Goal: Task Accomplishment & Management: Manage account settings

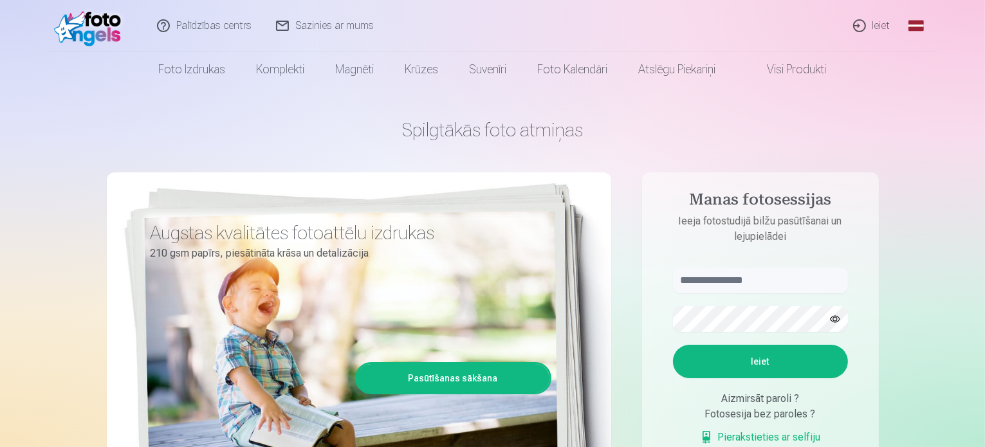
click at [760, 294] on form "Ieiet Aizmirsāt paroli ? Fotosesija bez paroles ? Pierakstieties ar selfiju" at bounding box center [760, 363] width 201 height 190
click at [762, 285] on input "text" at bounding box center [760, 281] width 175 height 26
type input "**********"
click at [757, 365] on button "Ieiet" at bounding box center [760, 361] width 175 height 33
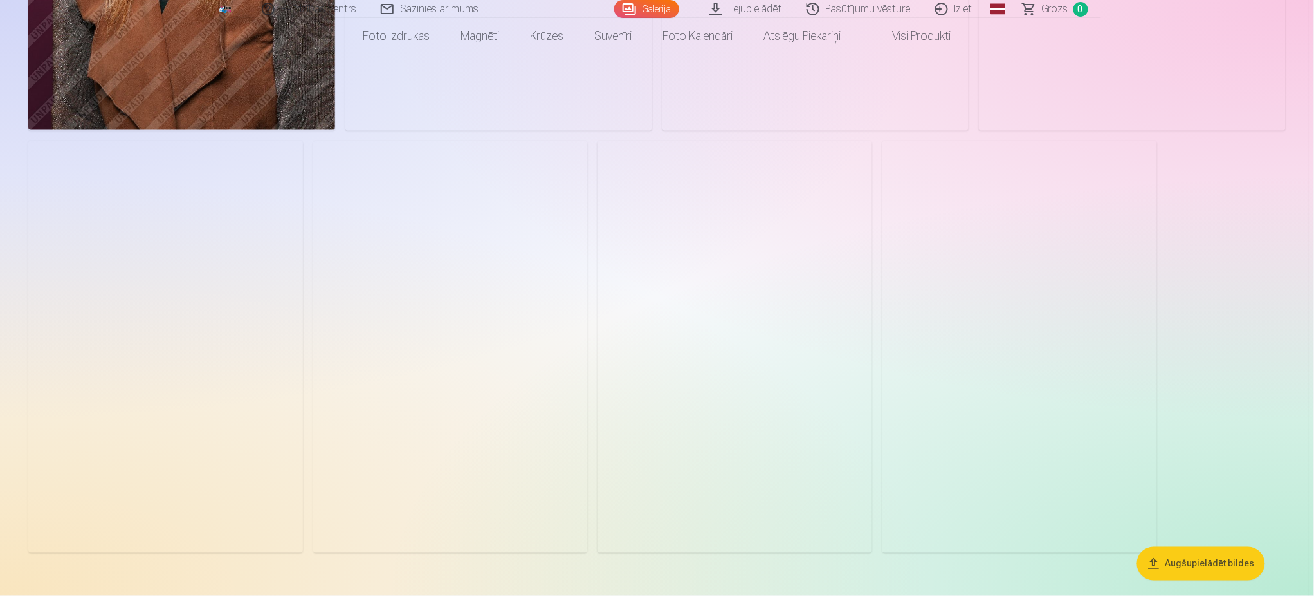
scroll to position [558, 0]
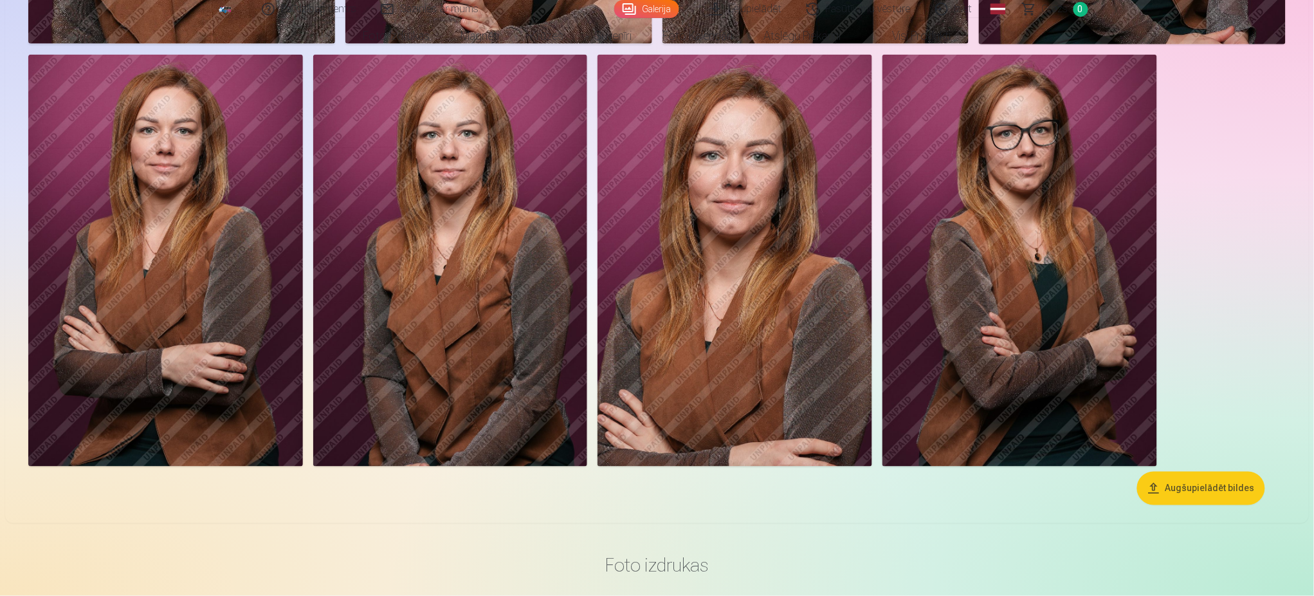
click at [984, 447] on button "Augšupielādēt bildes" at bounding box center [1202, 488] width 128 height 33
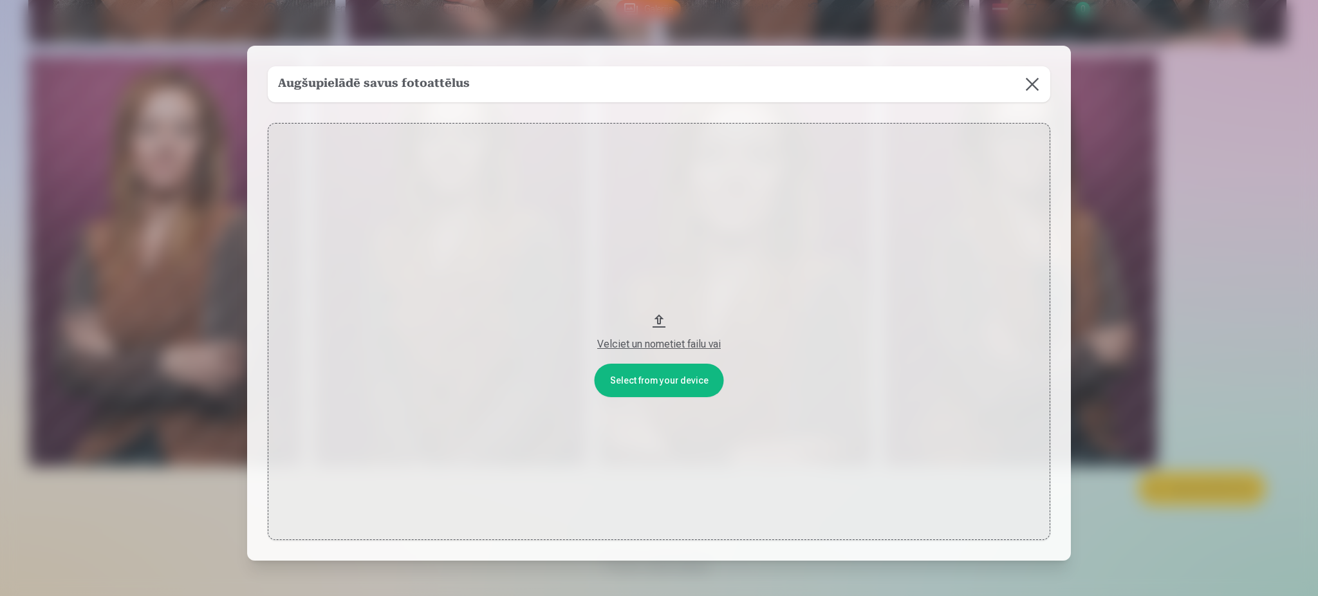
click at [984, 83] on button at bounding box center [1032, 84] width 36 height 36
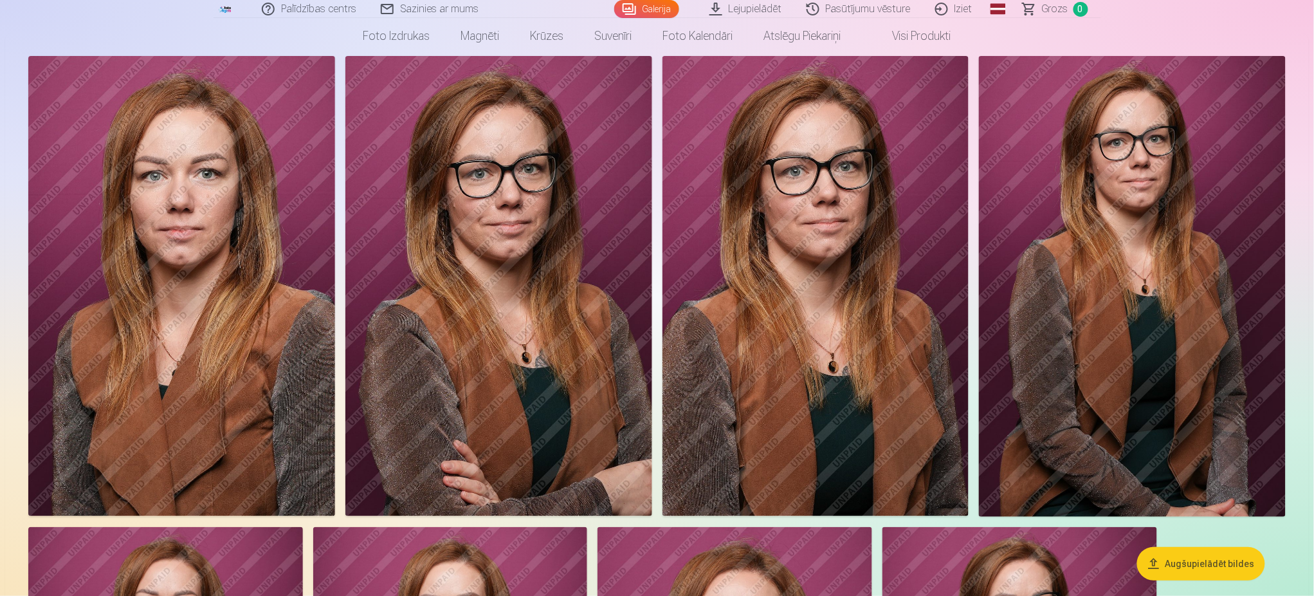
scroll to position [0, 0]
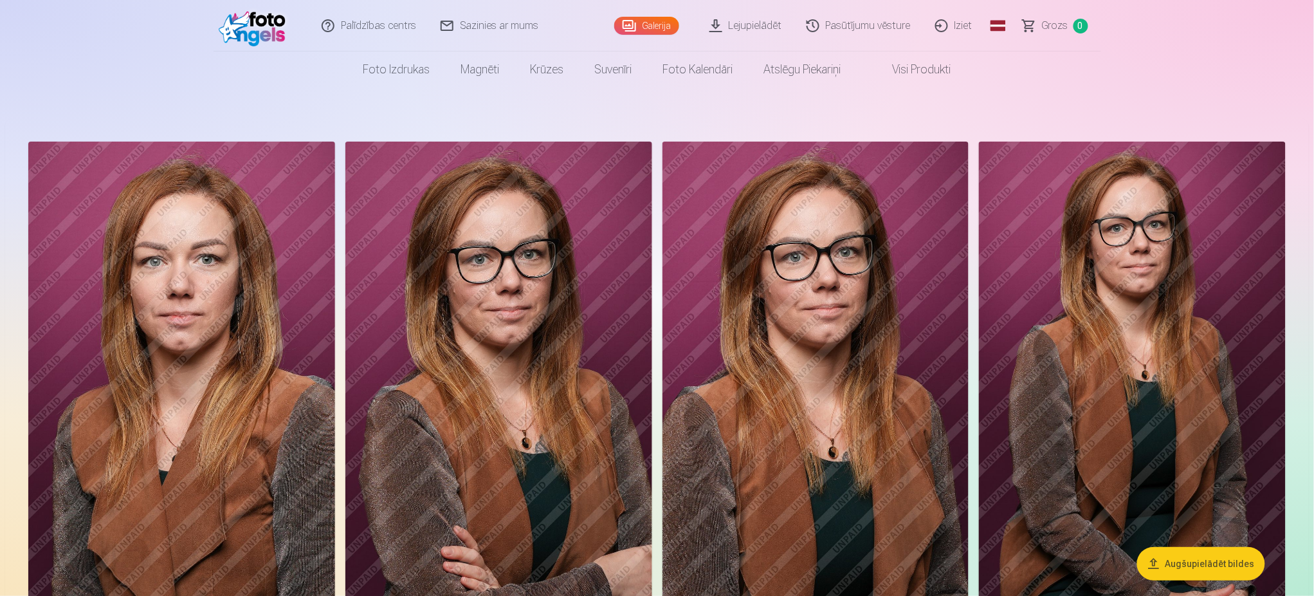
click at [759, 28] on link "Lejupielādēt" at bounding box center [746, 25] width 97 height 51
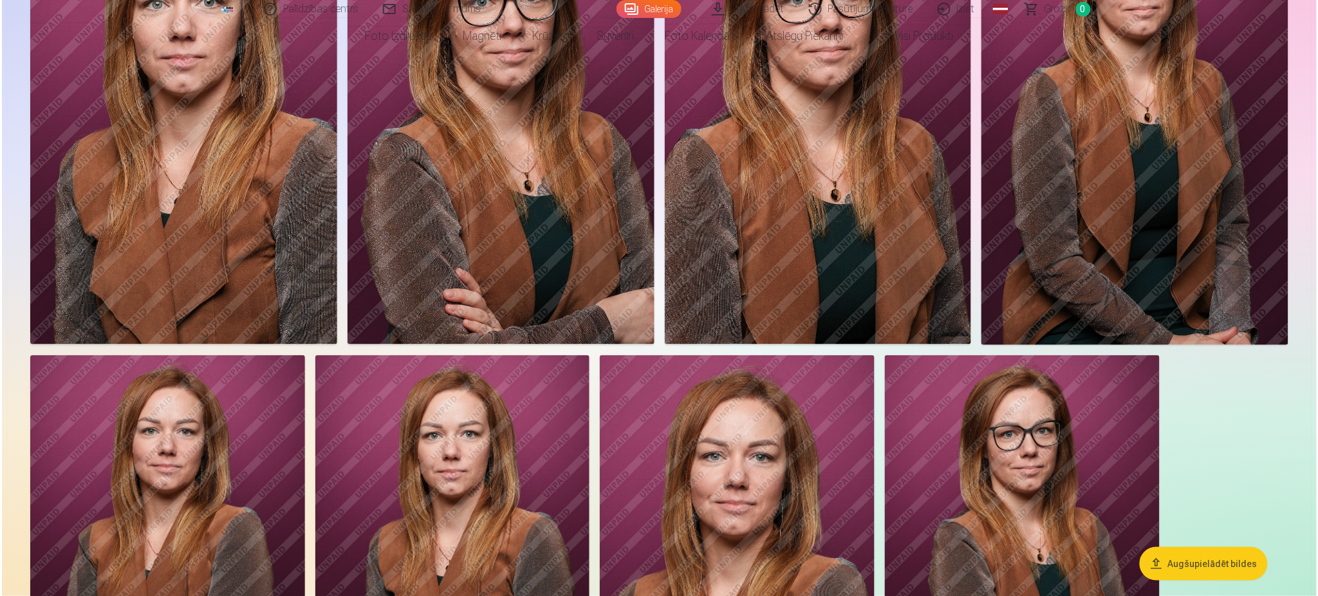
scroll to position [515, 0]
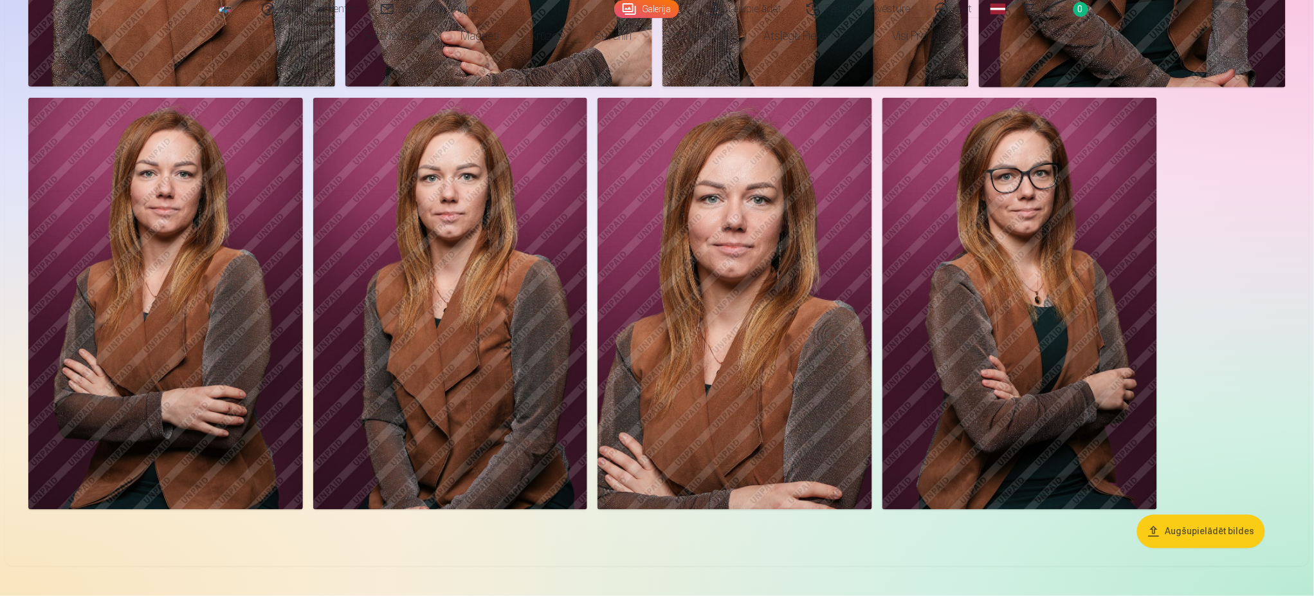
click at [732, 278] on img at bounding box center [735, 304] width 275 height 412
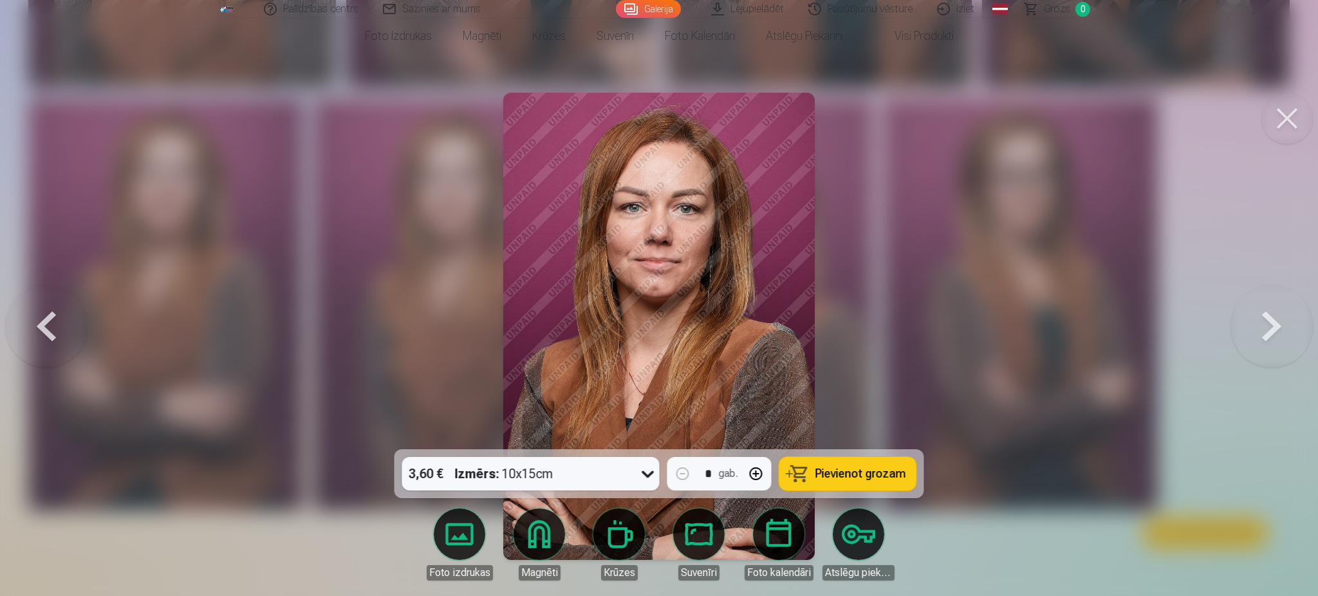
click at [653, 447] on icon at bounding box center [648, 473] width 21 height 21
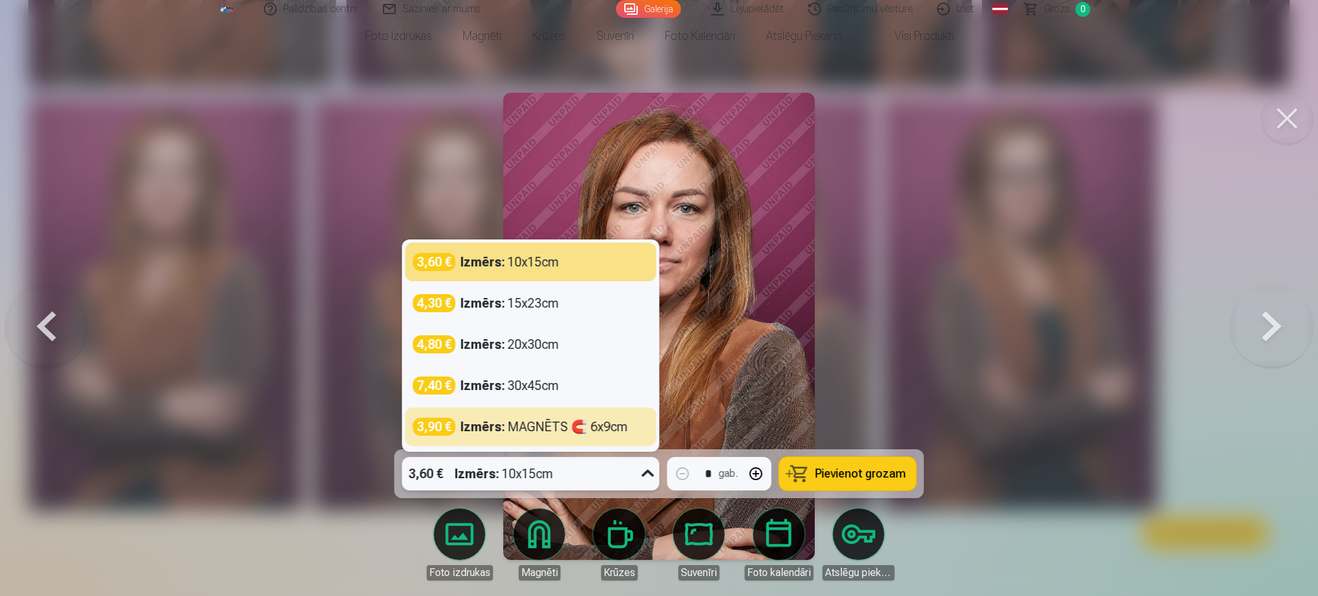
click at [638, 447] on icon at bounding box center [648, 473] width 21 height 21
